Goal: Find specific page/section: Find specific page/section

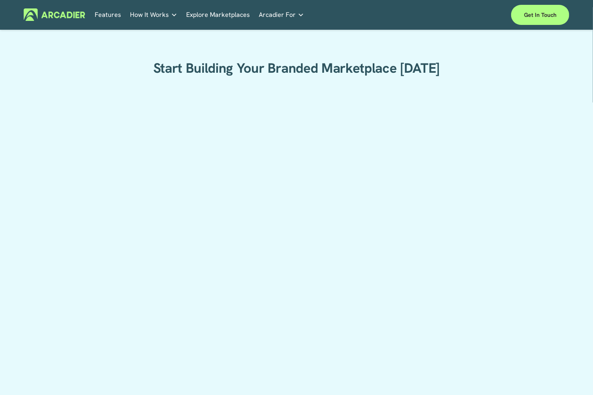
click at [528, 90] on div "Start Building Your Branded Marketplace [DATE]" at bounding box center [296, 246] width 593 height 416
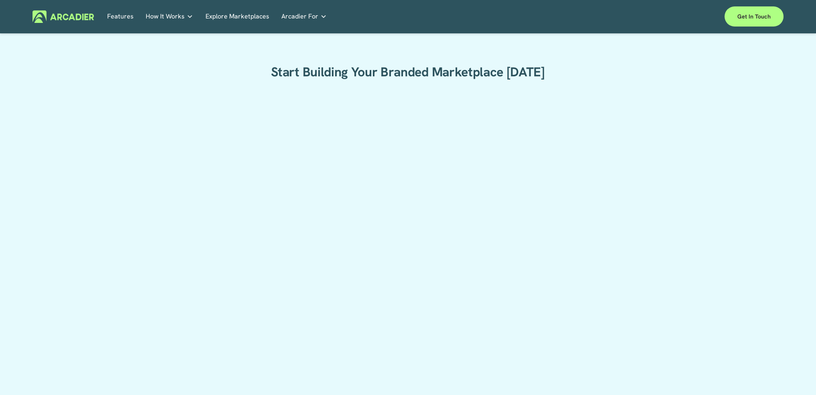
click at [171, 255] on div "Start Building Your Branded Marketplace Today" at bounding box center [408, 253] width 816 height 424
click at [79, 16] on img at bounding box center [63, 16] width 61 height 12
